Goal: Information Seeking & Learning: Check status

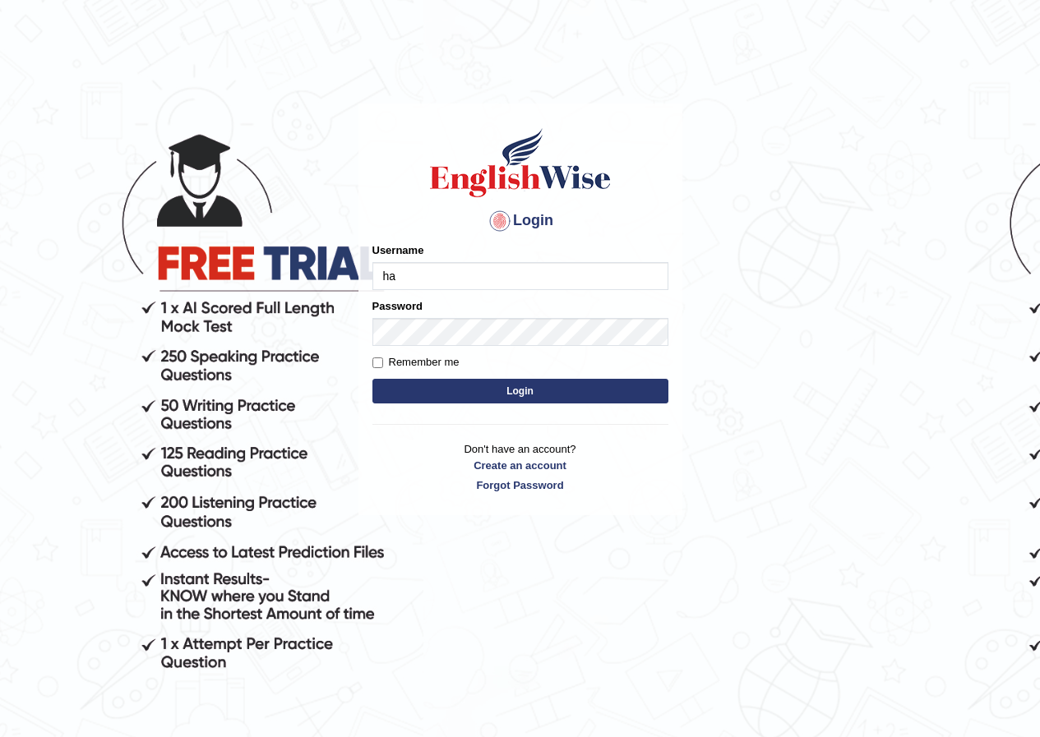
type input "harsit_parramatta"
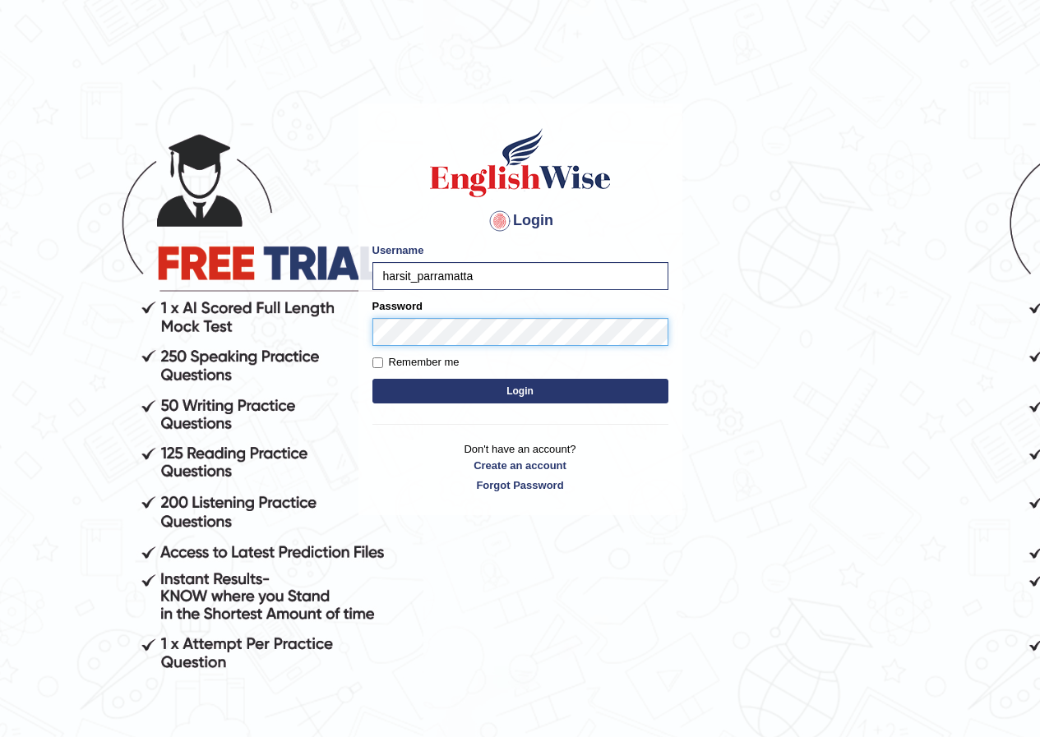
click at [372, 379] on button "Login" at bounding box center [520, 391] width 296 height 25
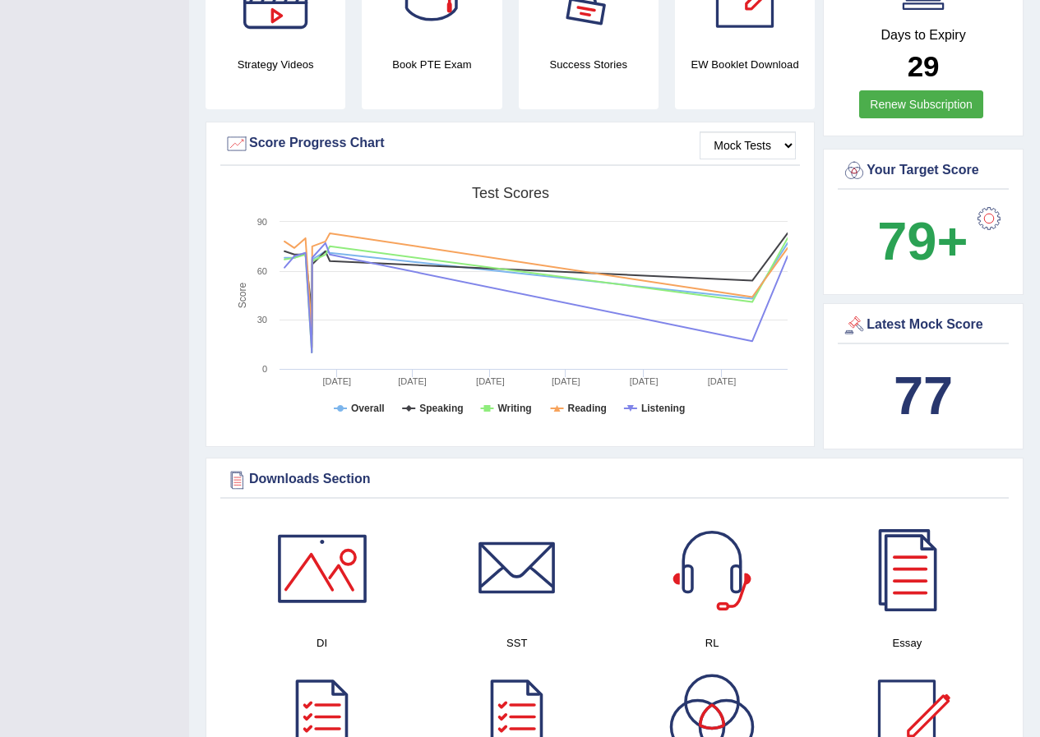
scroll to position [82, 0]
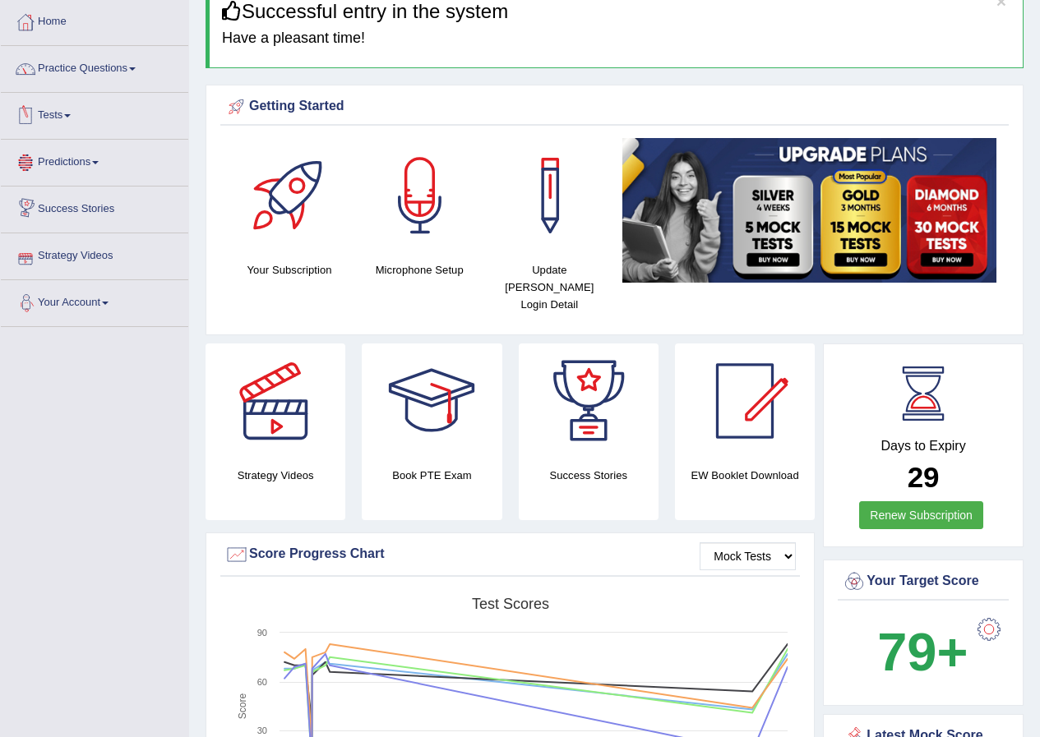
click at [56, 107] on link "Tests" at bounding box center [94, 113] width 187 height 41
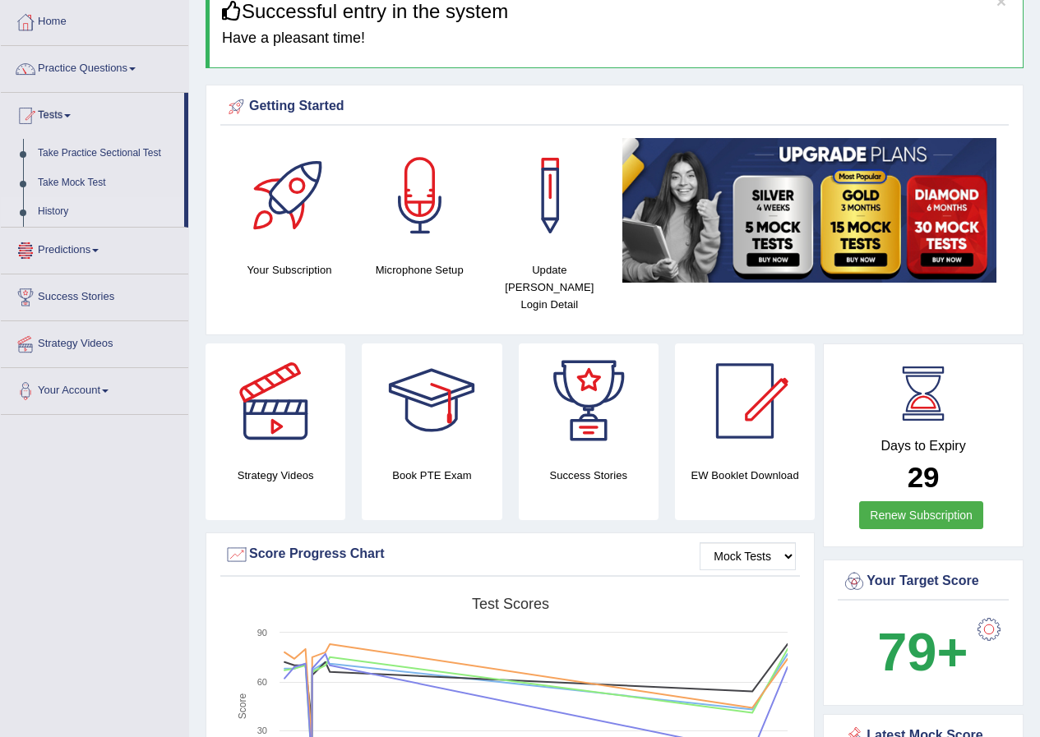
click at [49, 214] on link "History" at bounding box center [107, 212] width 154 height 30
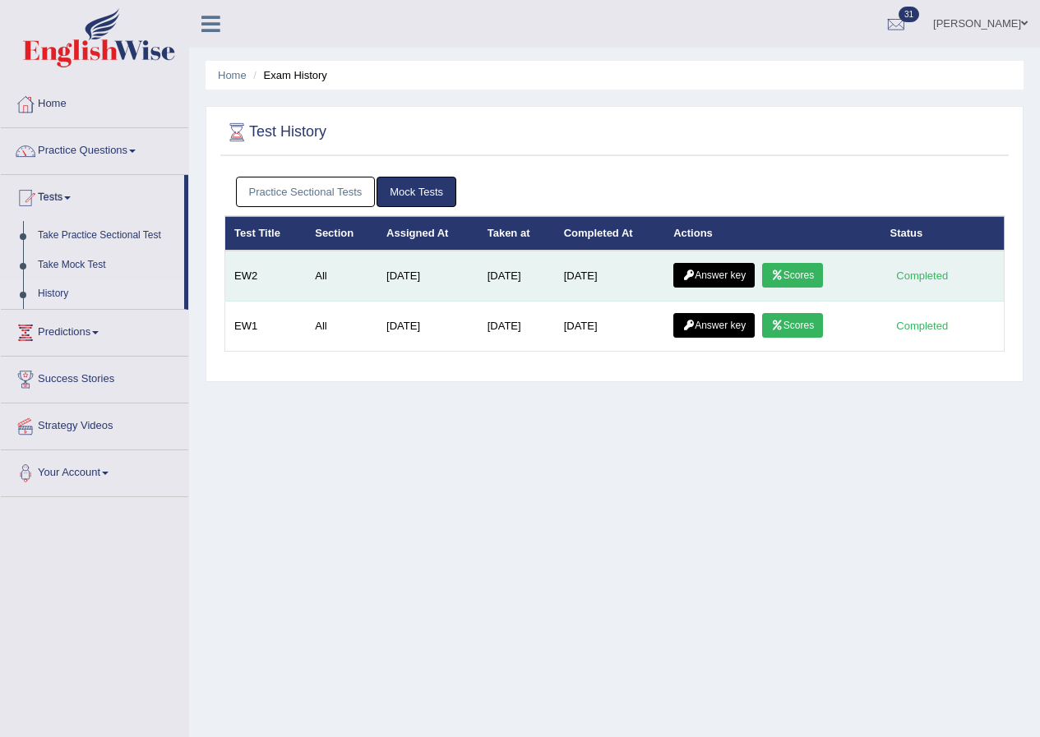
click at [798, 268] on link "Scores" at bounding box center [792, 275] width 61 height 25
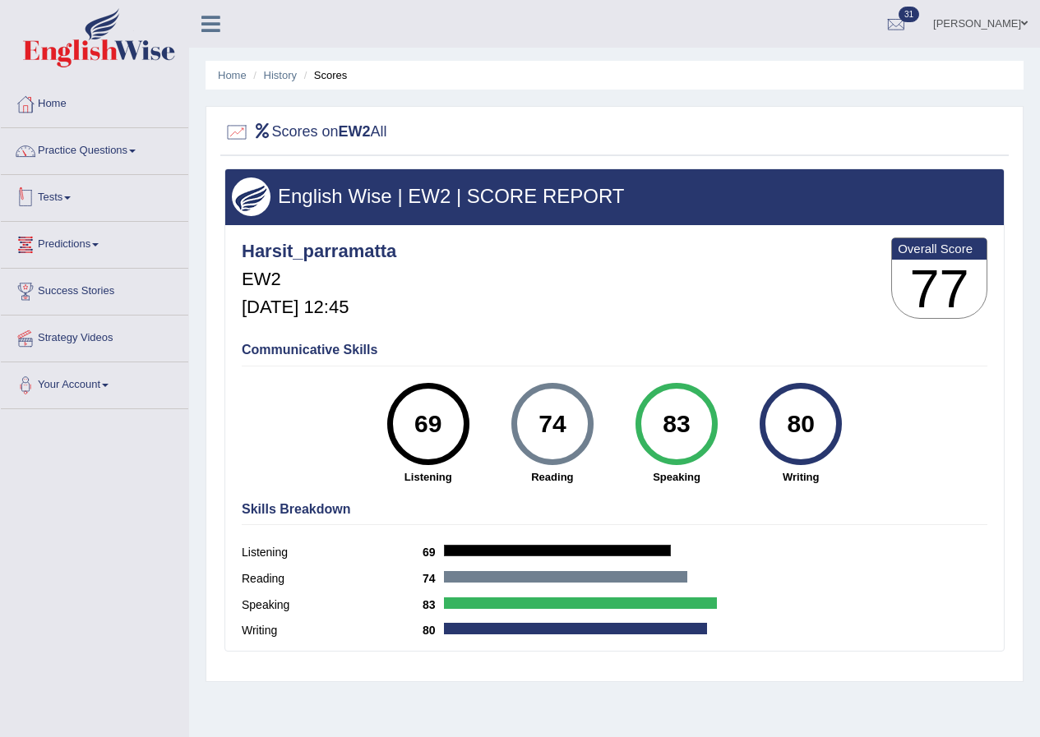
click at [62, 196] on link "Tests" at bounding box center [94, 195] width 187 height 41
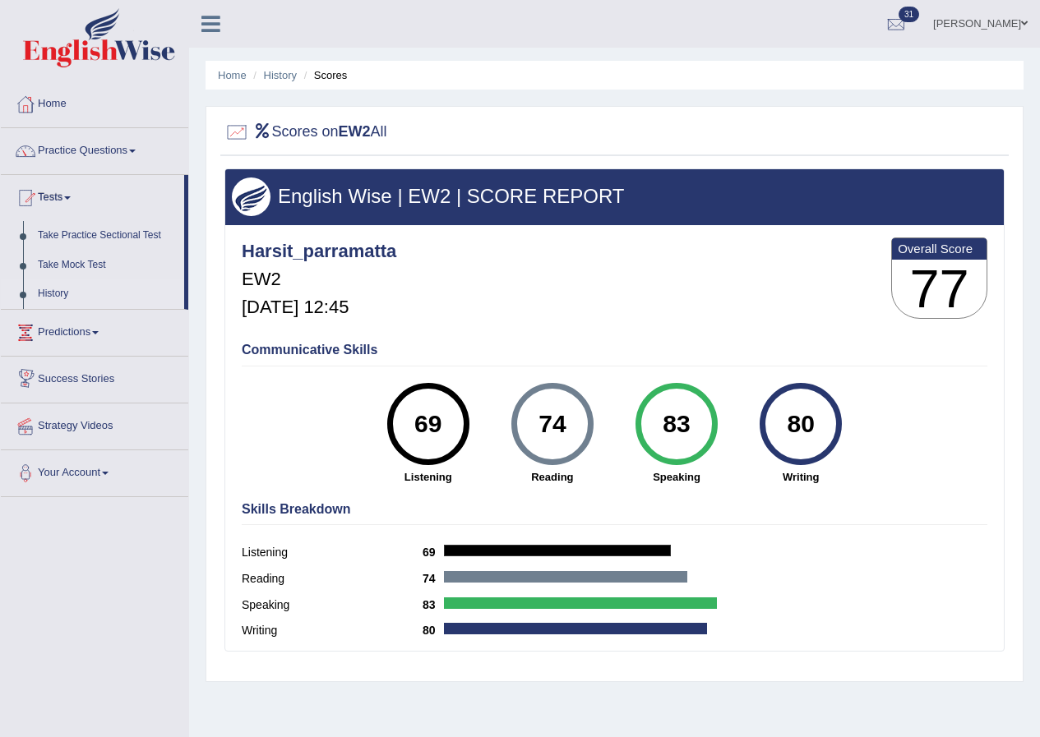
click at [54, 289] on link "History" at bounding box center [107, 295] width 154 height 30
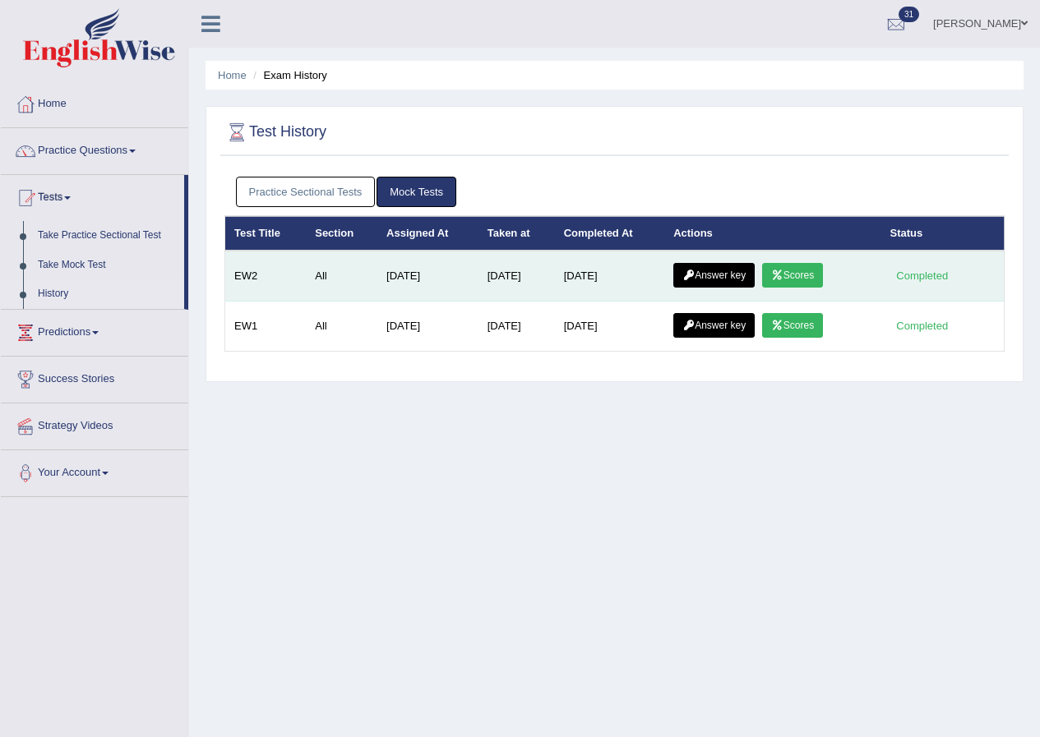
click at [710, 282] on link "Answer key" at bounding box center [713, 275] width 81 height 25
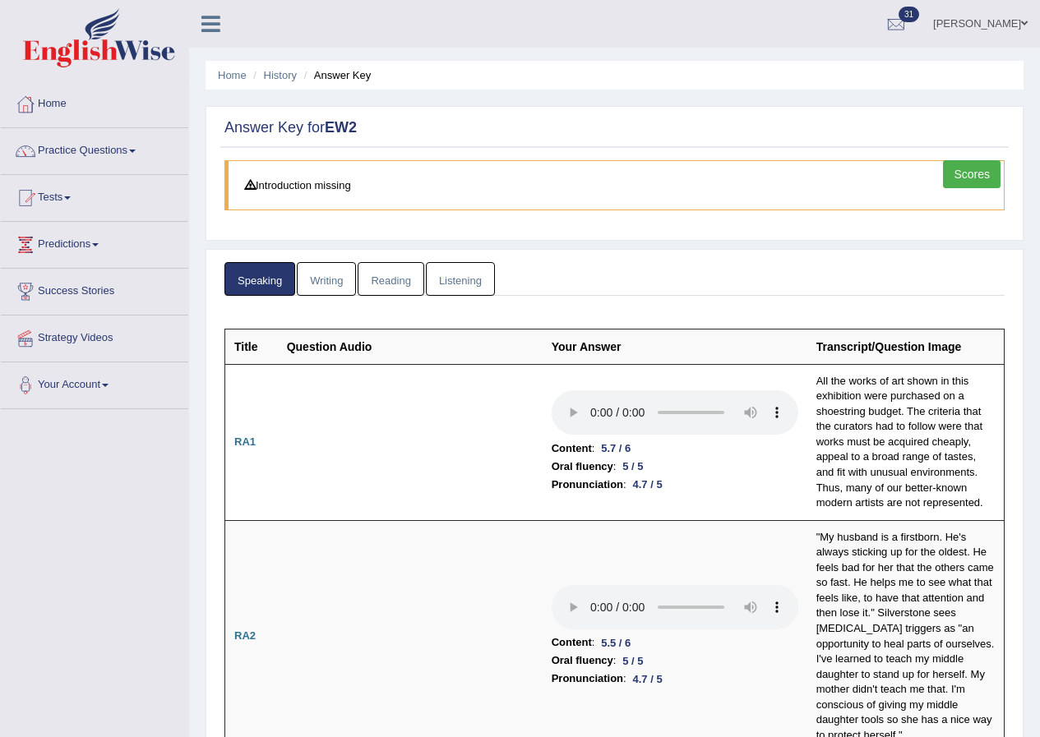
click at [978, 186] on link "Scores" at bounding box center [972, 174] width 58 height 28
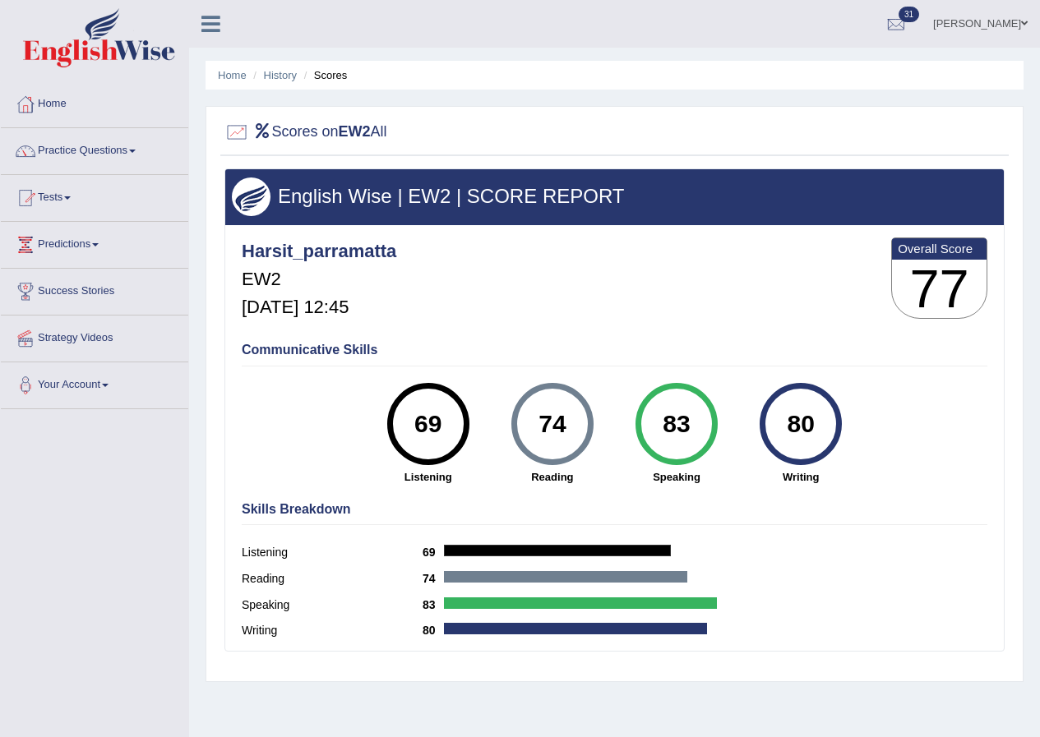
click at [319, 73] on li "Scores" at bounding box center [324, 75] width 48 height 16
click at [277, 70] on link "History" at bounding box center [280, 75] width 33 height 12
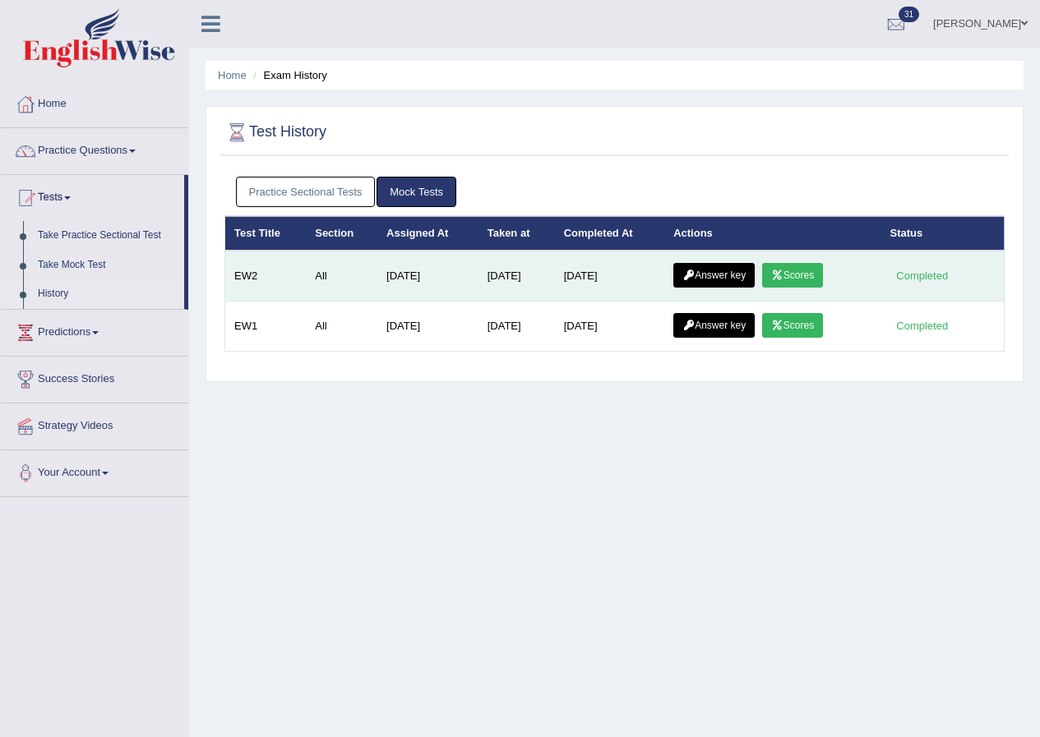
click at [715, 279] on link "Answer key" at bounding box center [713, 275] width 81 height 25
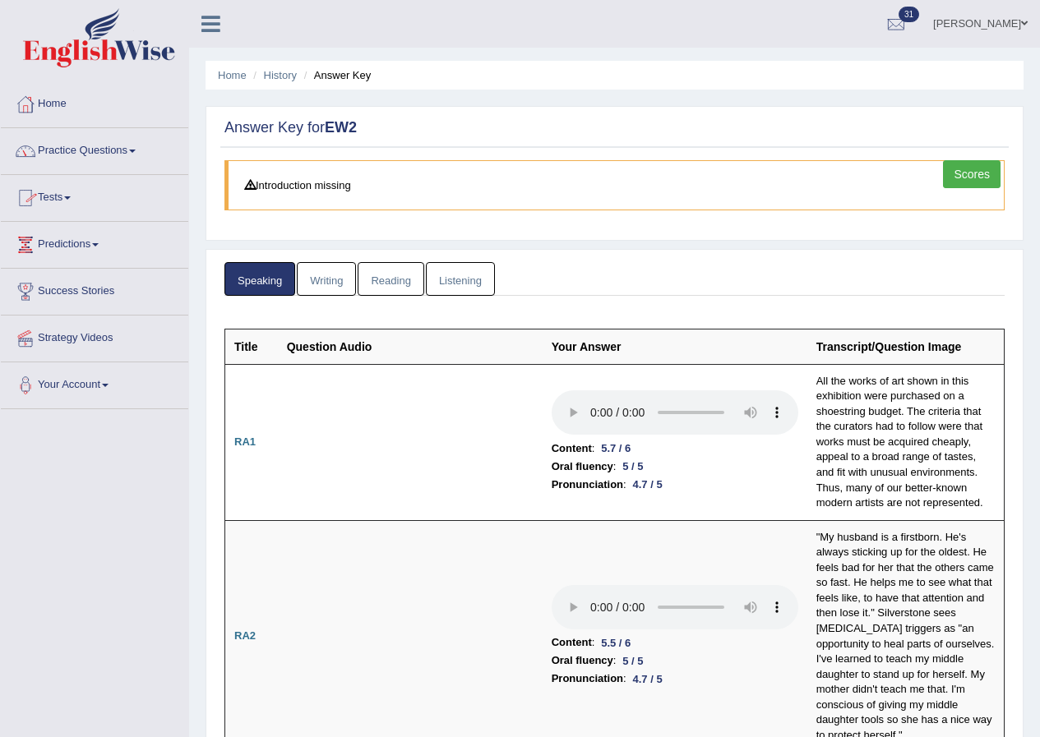
click at [485, 284] on link "Listening" at bounding box center [460, 279] width 69 height 34
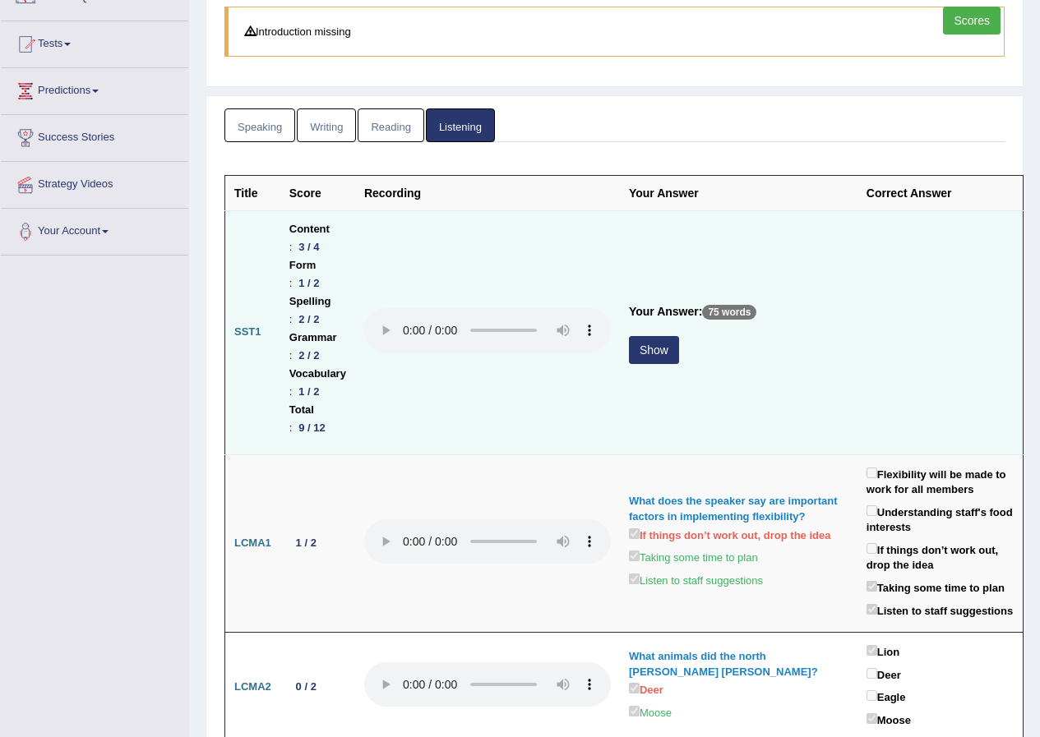
scroll to position [164, 0]
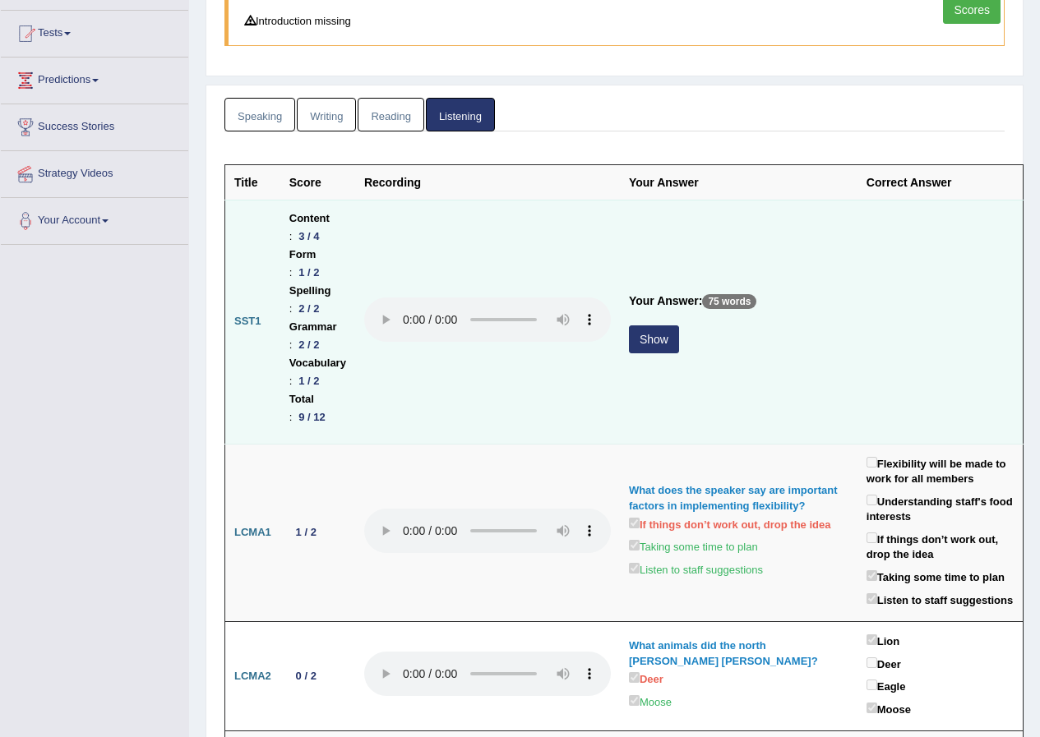
click at [679, 326] on button "Show" at bounding box center [654, 340] width 50 height 28
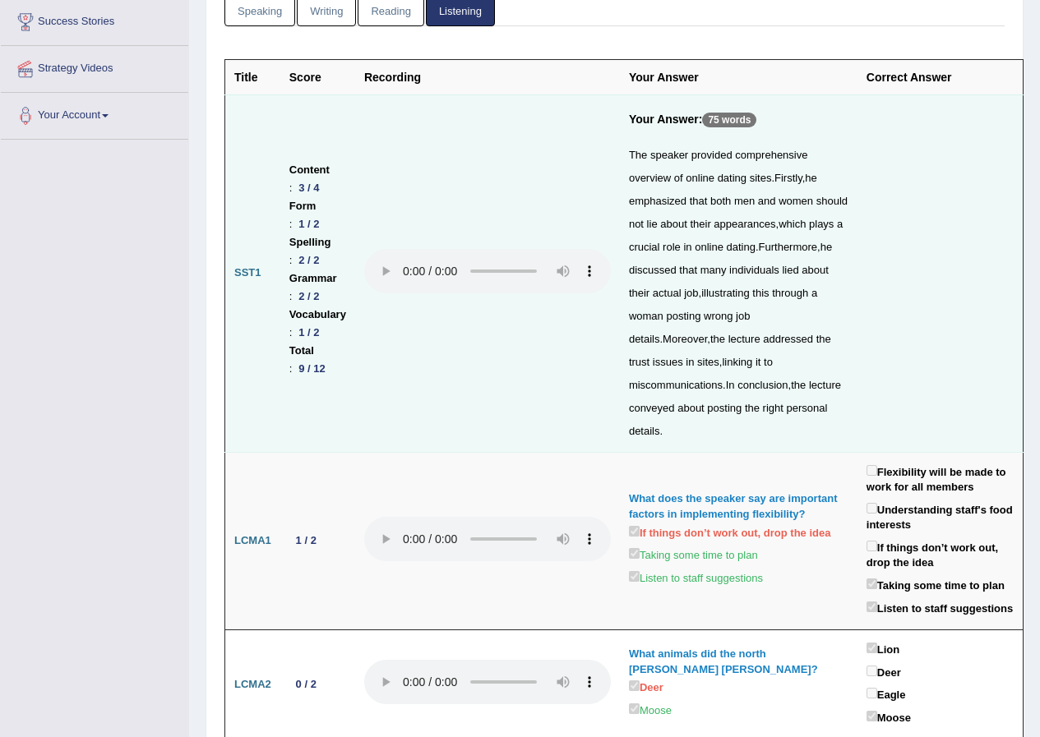
scroll to position [0, 0]
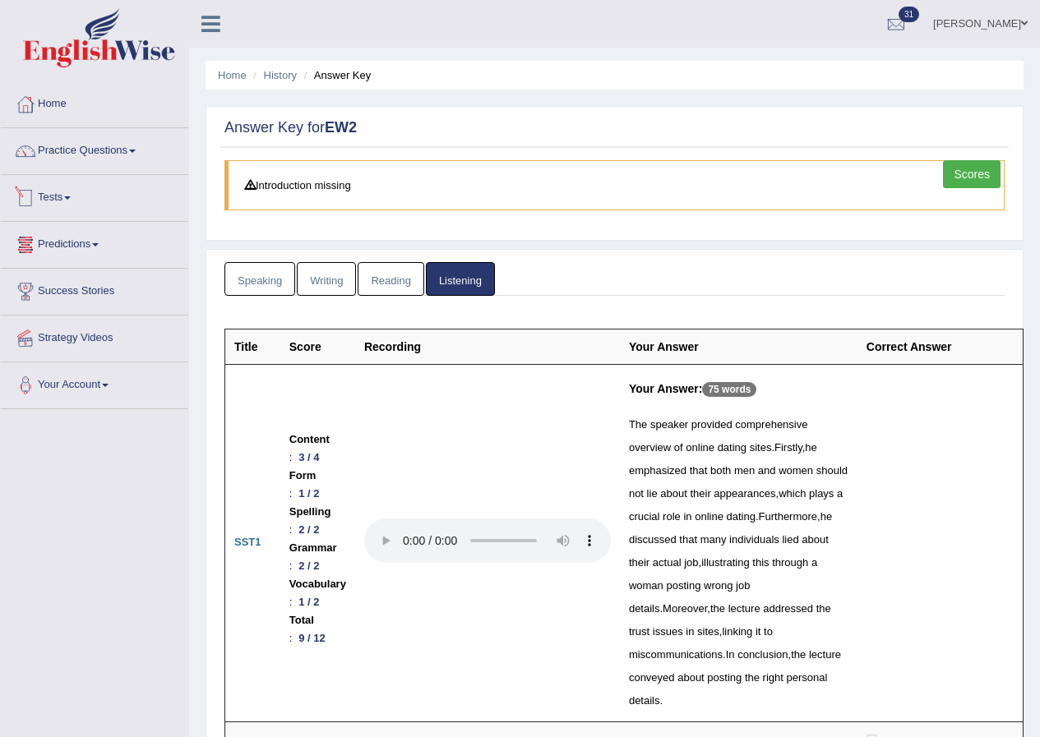
click at [284, 285] on link "Speaking" at bounding box center [259, 279] width 71 height 34
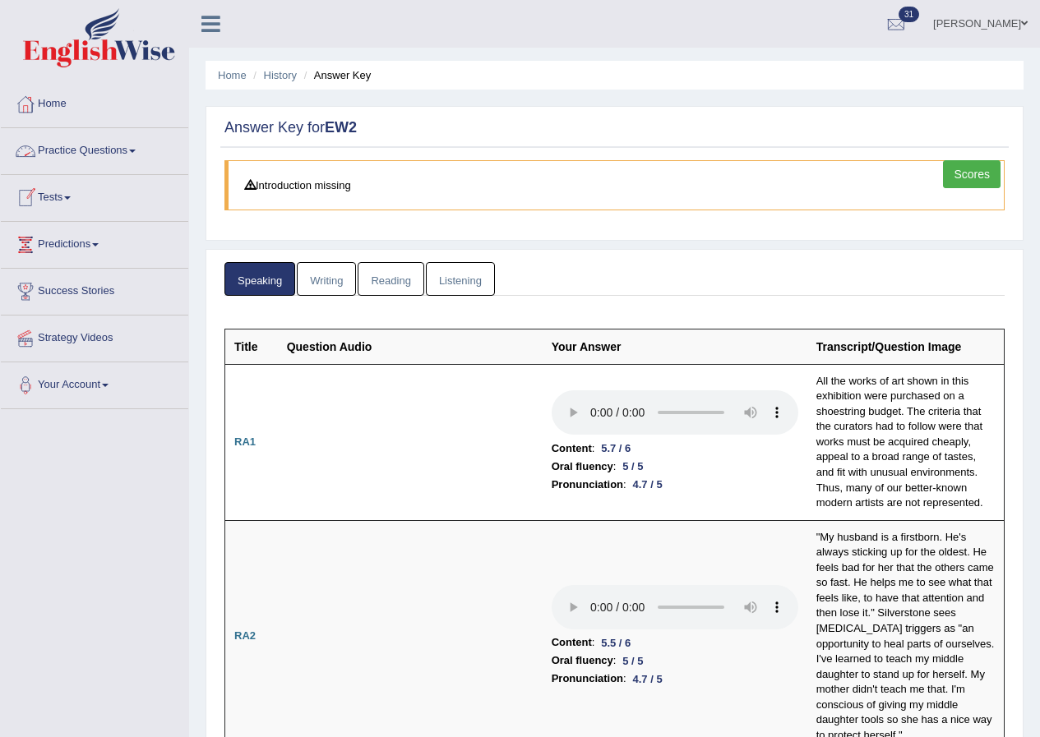
click at [354, 288] on link "Writing" at bounding box center [326, 279] width 59 height 34
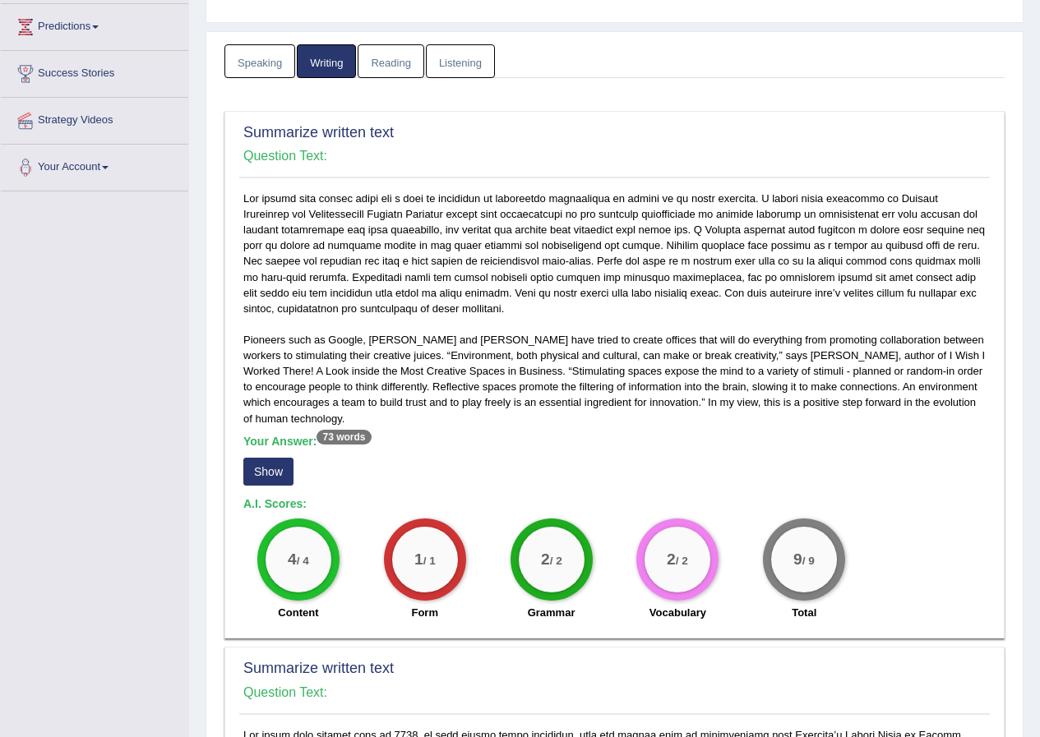
scroll to position [247, 0]
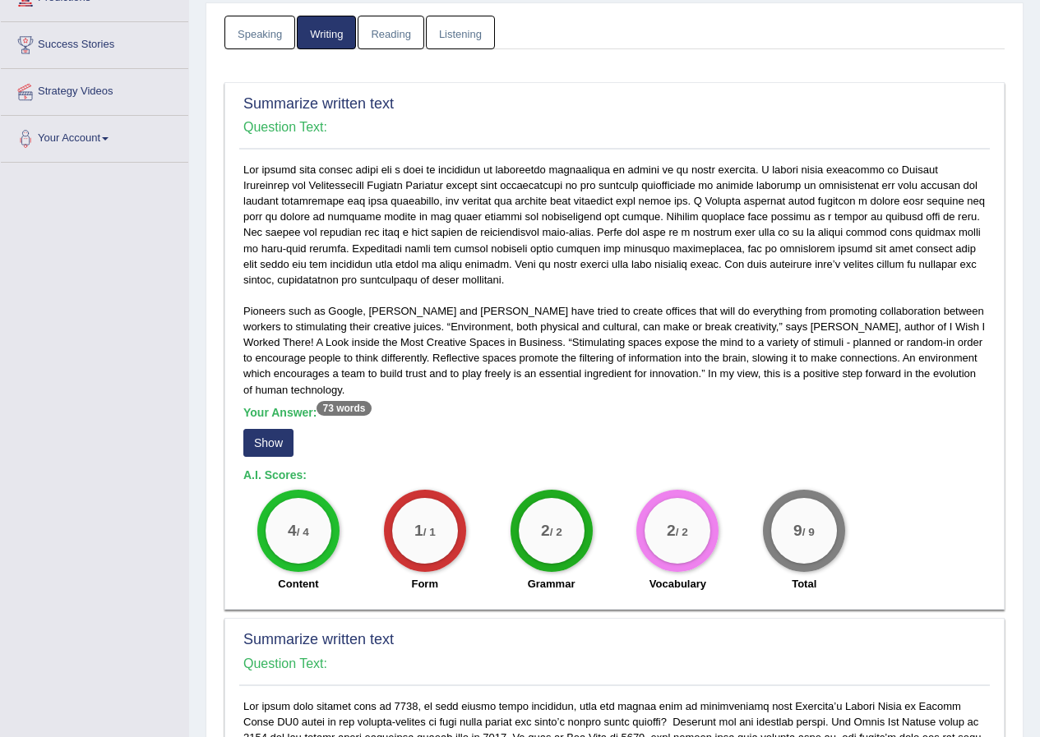
click at [260, 447] on button "Show" at bounding box center [268, 443] width 50 height 28
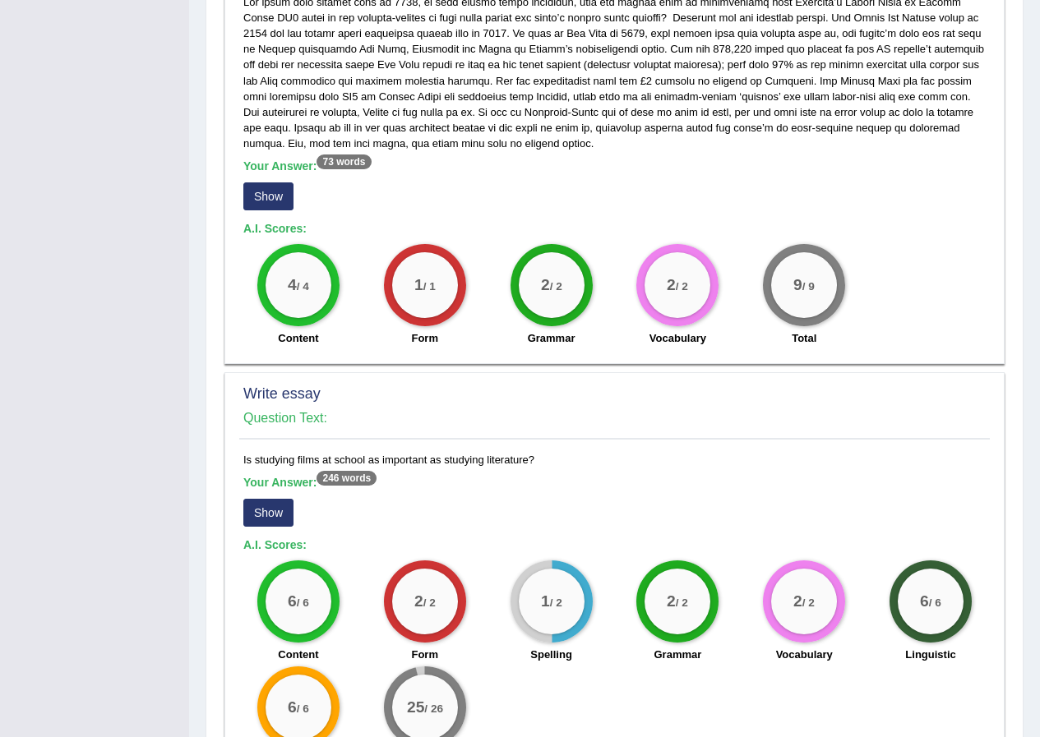
scroll to position [1107, 0]
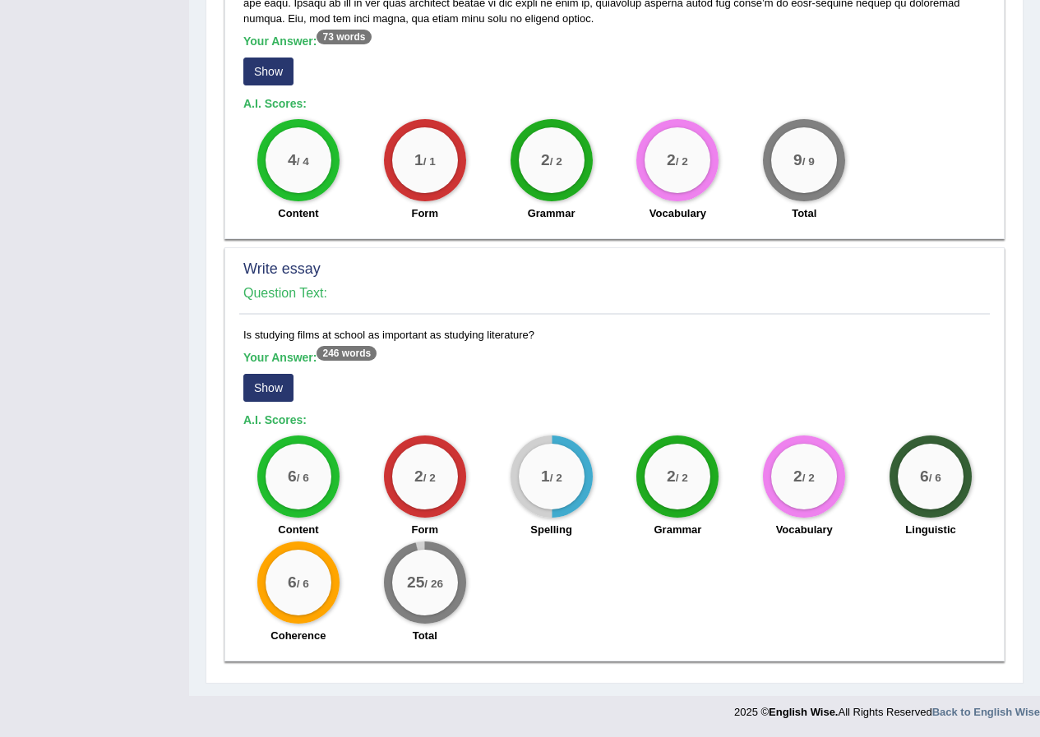
click at [266, 395] on button "Show" at bounding box center [268, 388] width 50 height 28
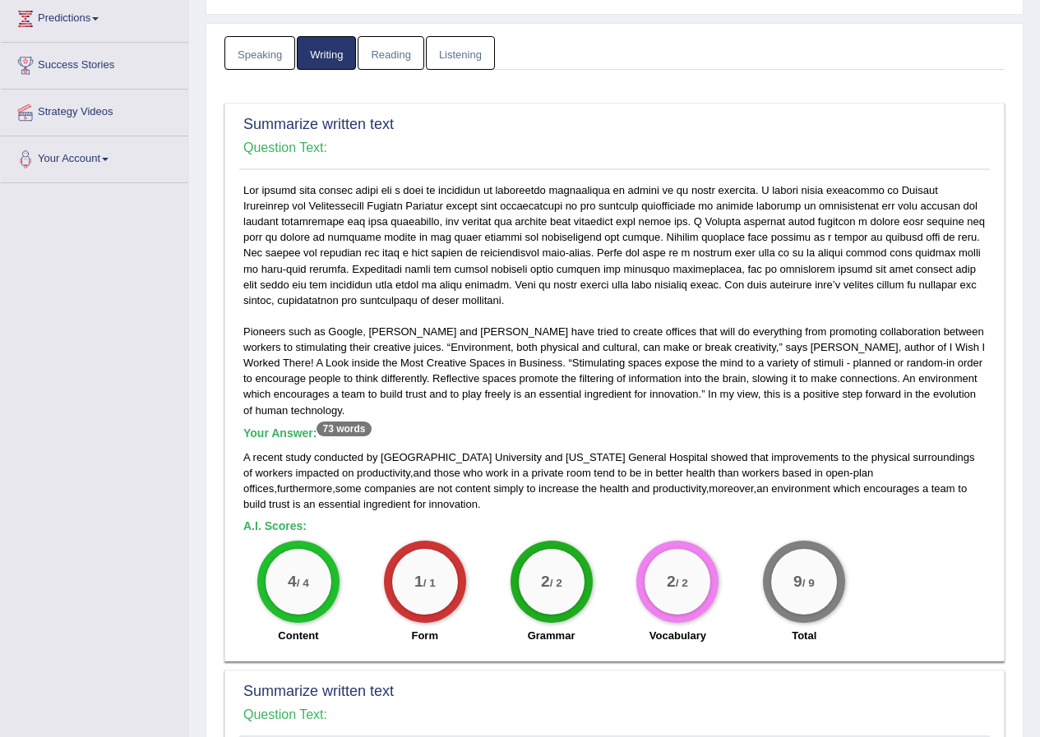
scroll to position [0, 0]
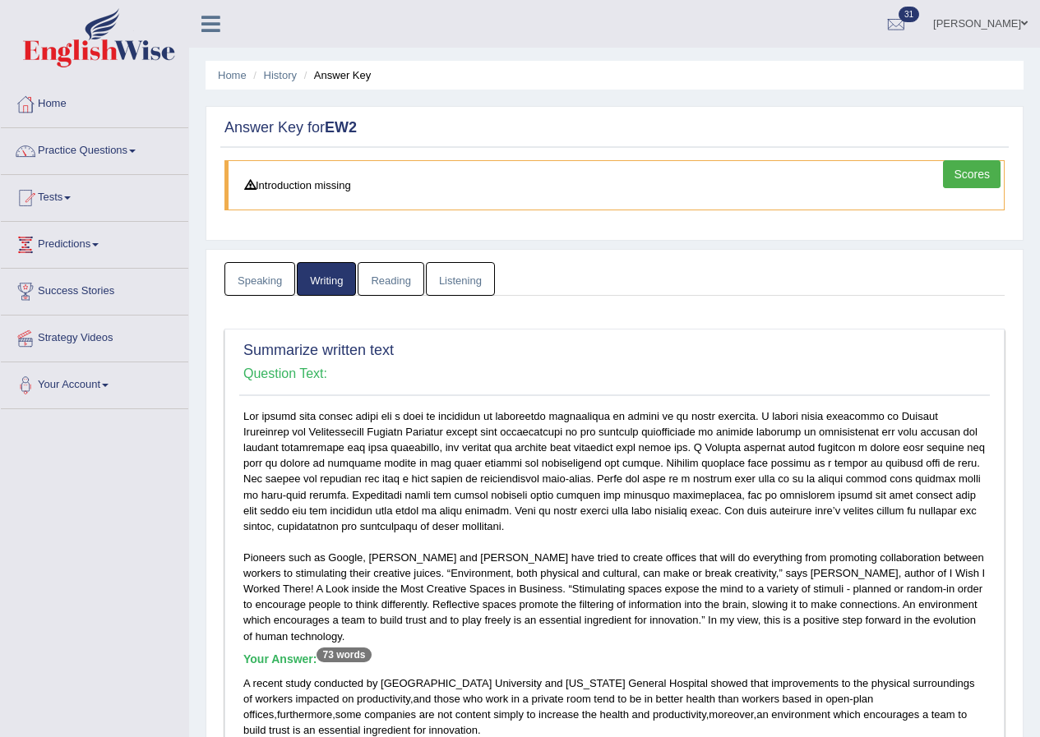
click at [385, 277] on link "Reading" at bounding box center [391, 279] width 66 height 34
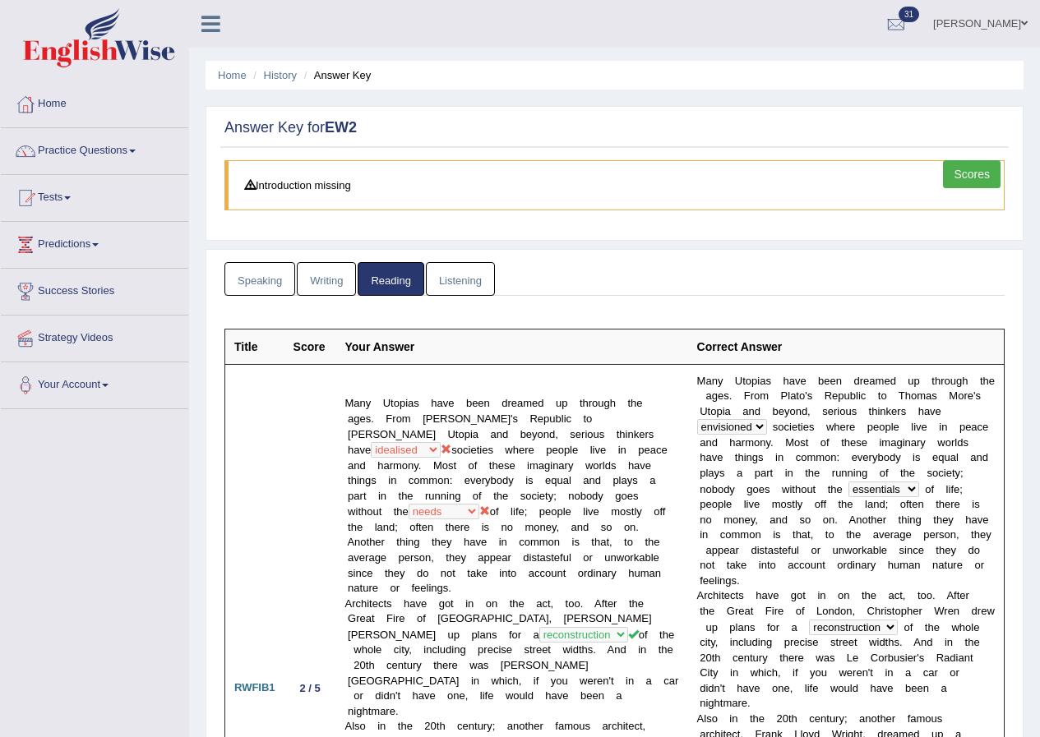
click at [974, 183] on link "Scores" at bounding box center [972, 174] width 58 height 28
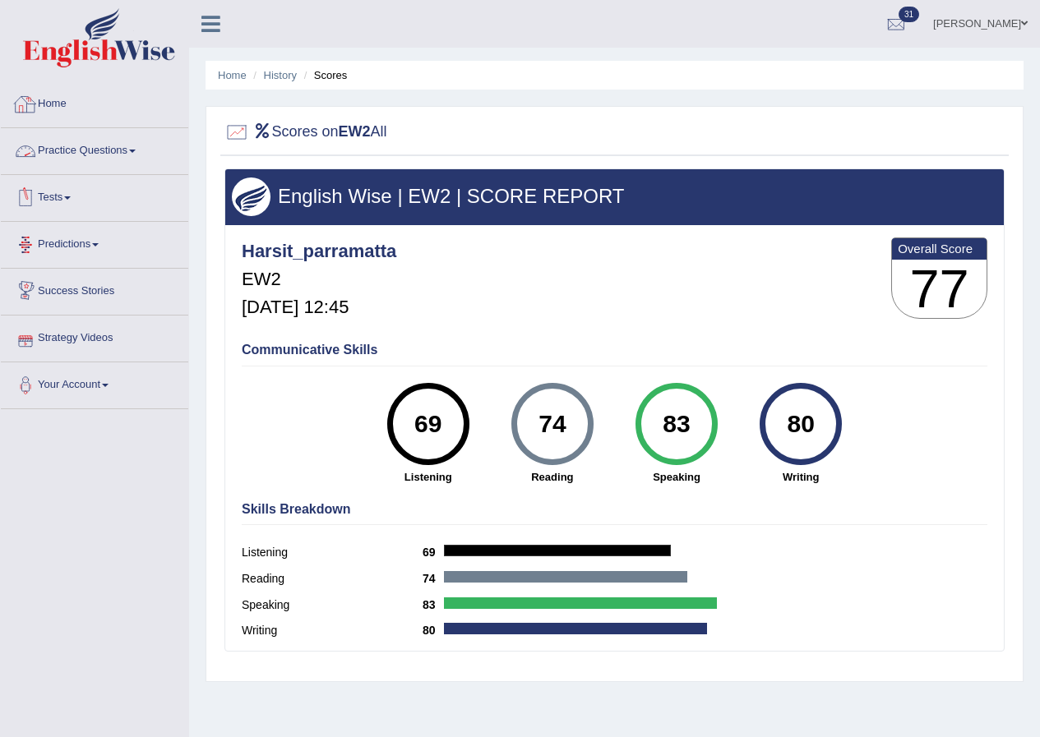
click at [62, 90] on link "Home" at bounding box center [94, 101] width 187 height 41
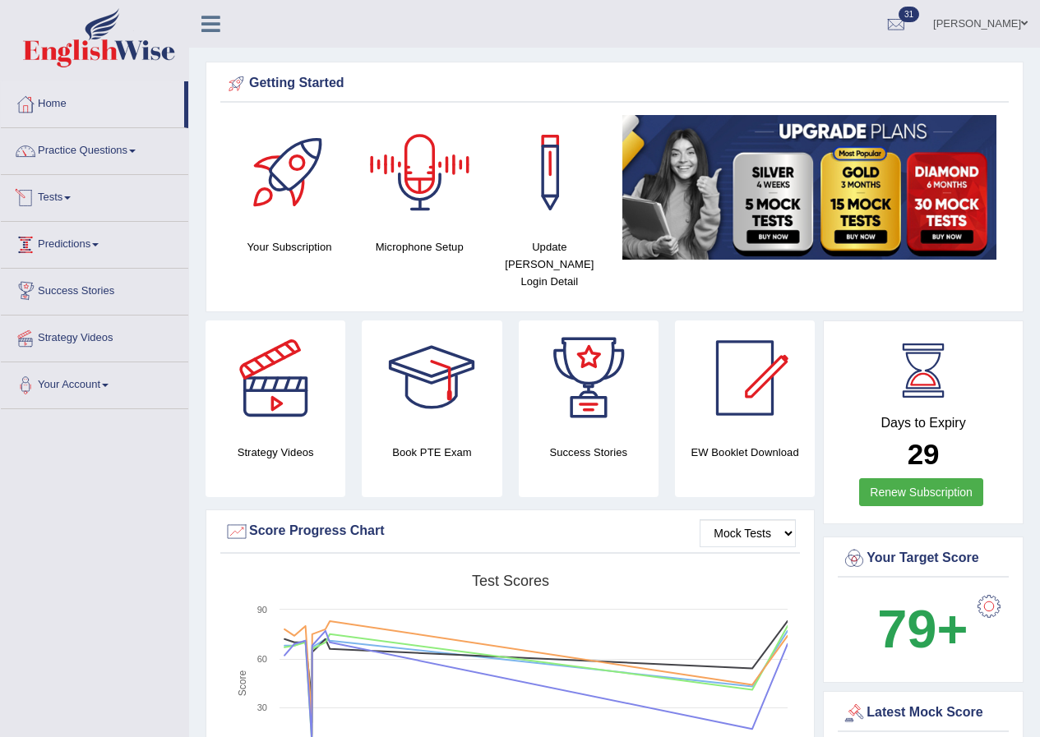
click at [58, 202] on link "Tests" at bounding box center [94, 195] width 187 height 41
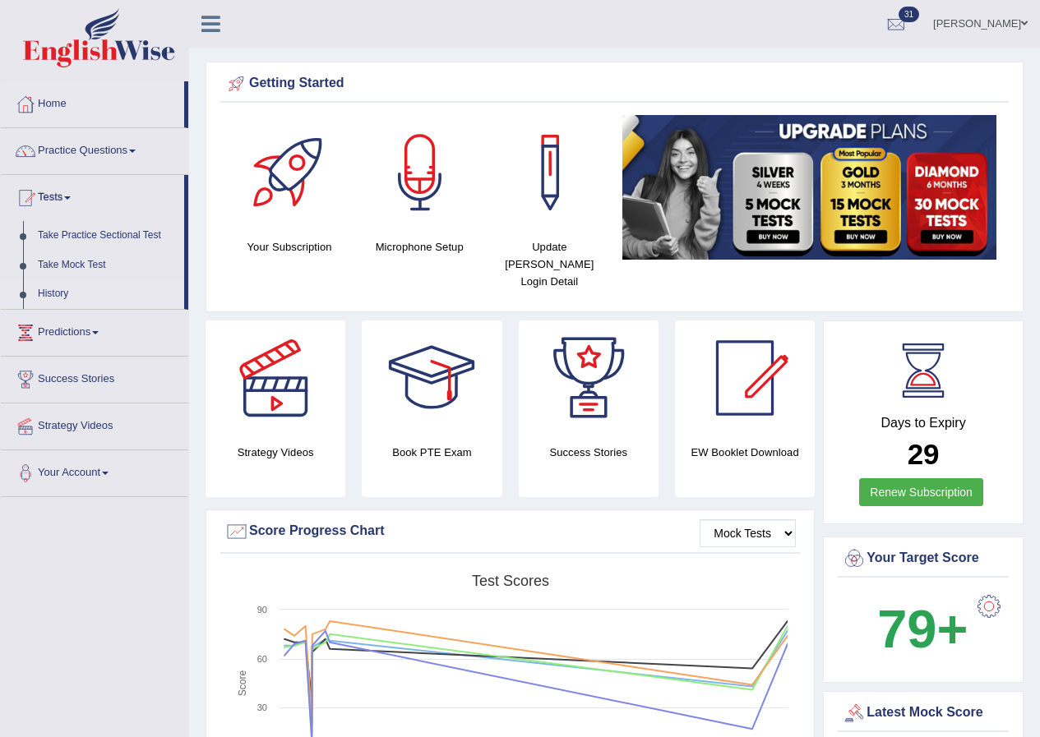
click at [72, 289] on link "History" at bounding box center [107, 295] width 154 height 30
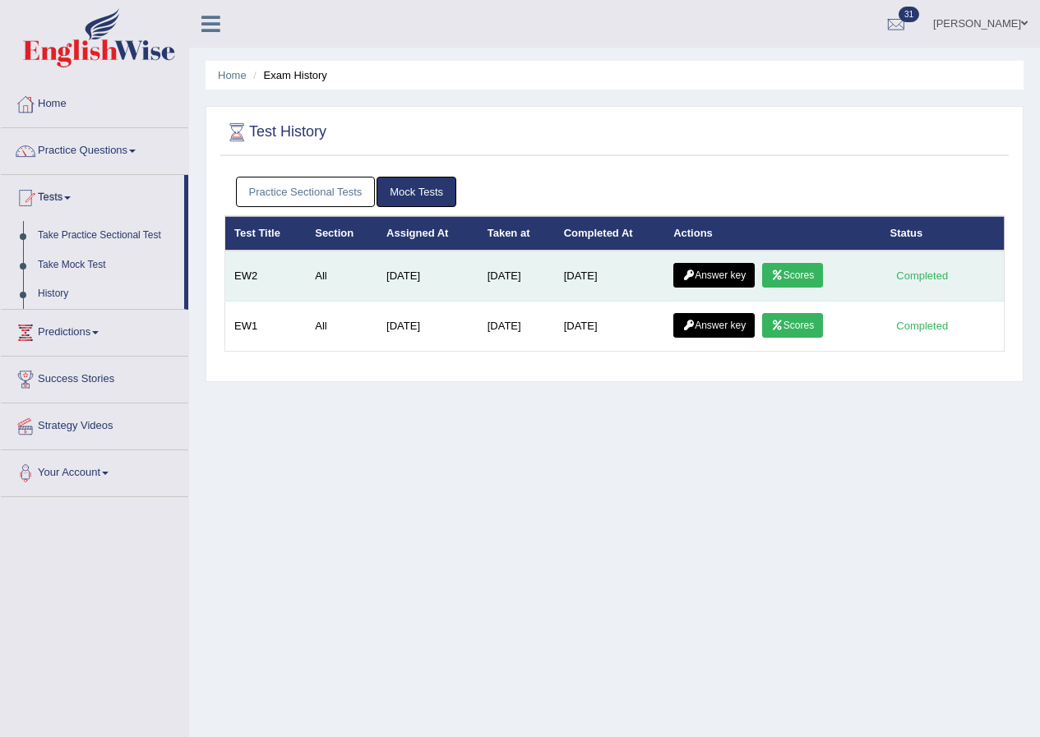
click at [705, 280] on link "Answer key" at bounding box center [713, 275] width 81 height 25
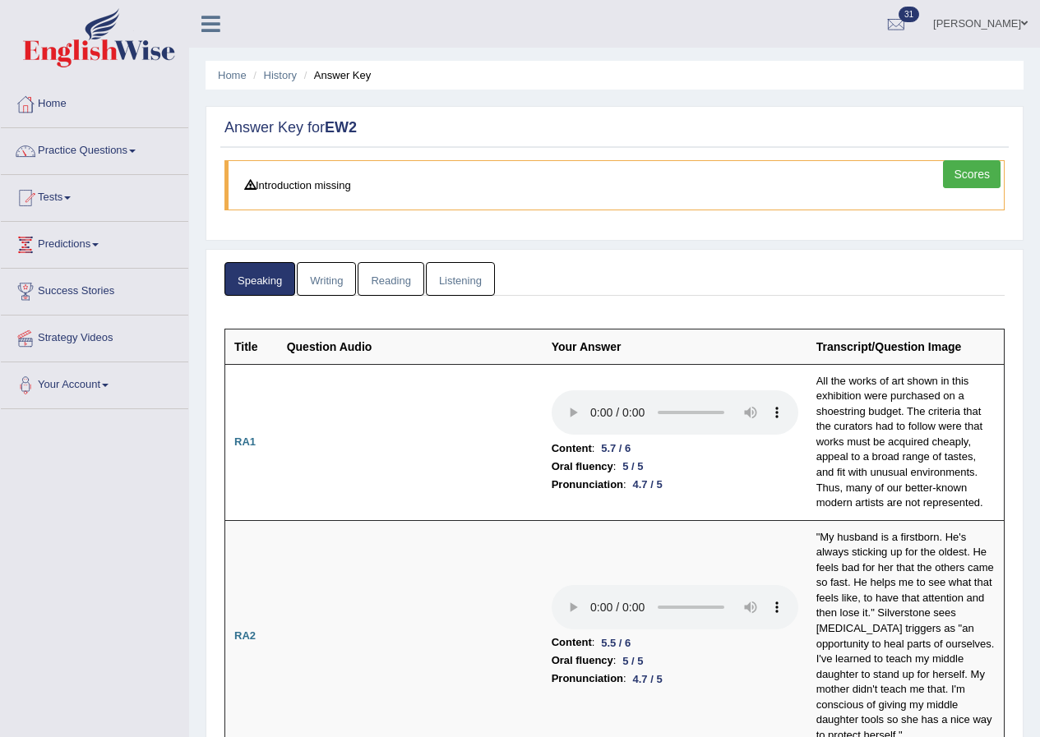
click at [453, 265] on link "Listening" at bounding box center [460, 279] width 69 height 34
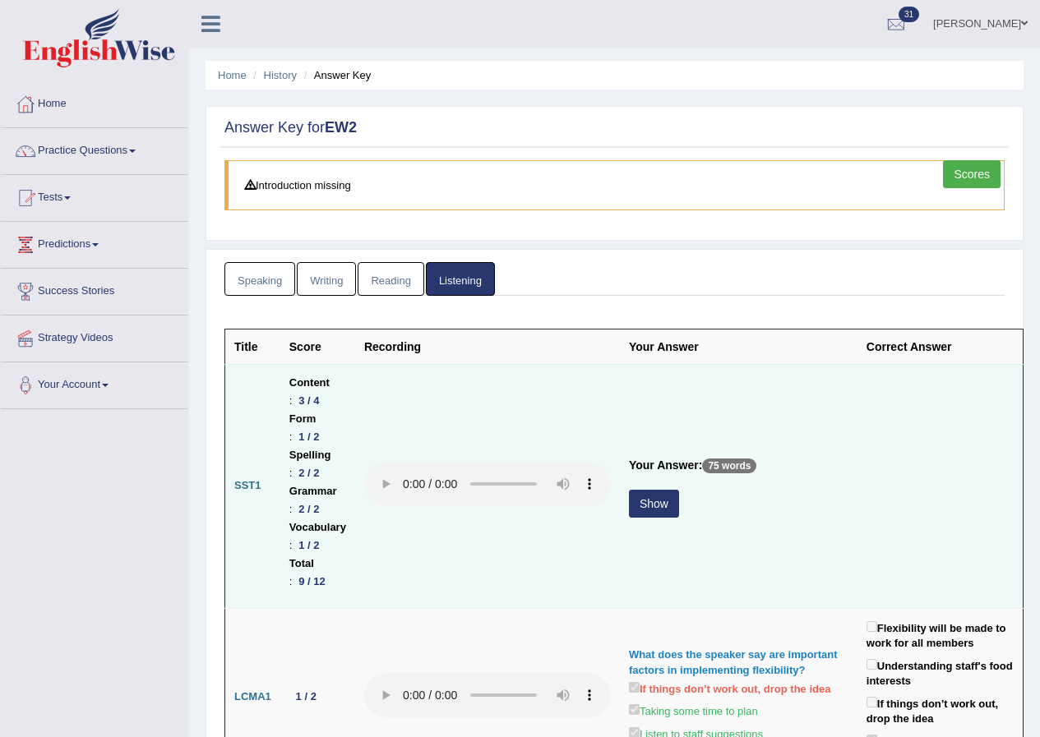
click at [679, 490] on button "Show" at bounding box center [654, 504] width 50 height 28
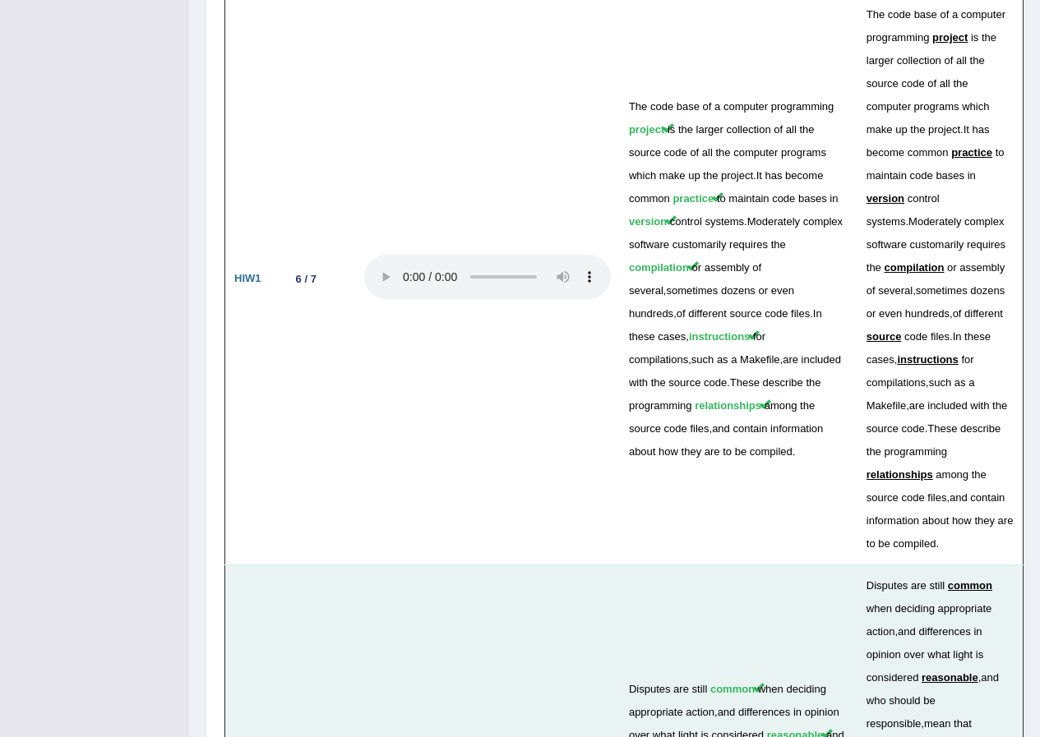
scroll to position [4193, 0]
